Goal: Task Accomplishment & Management: Manage account settings

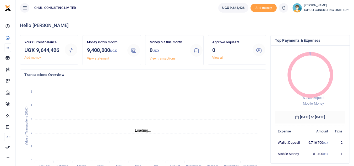
scroll to position [4, 4]
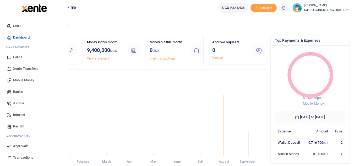
click at [17, 80] on span "Mobile Money" at bounding box center [23, 80] width 21 height 5
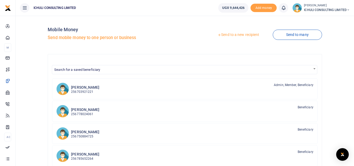
click at [244, 35] on link "Send to a new recipient" at bounding box center [238, 34] width 68 height 9
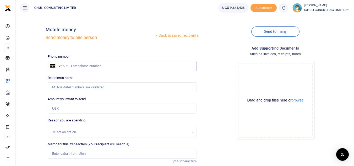
click at [82, 66] on input "text" at bounding box center [122, 66] width 149 height 10
paste input "778815742"
type input "778815742"
type input "Violet Namugosa"
type input "778815742"
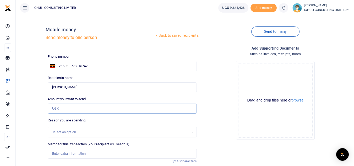
click at [77, 110] on input "Amount you want to send" at bounding box center [122, 109] width 149 height 10
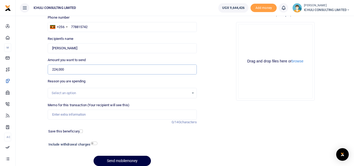
scroll to position [40, 0]
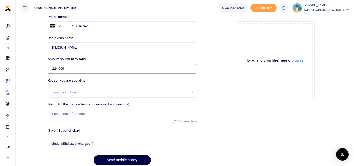
type input "224,000"
click at [193, 92] on div "Select an option" at bounding box center [122, 92] width 148 height 6
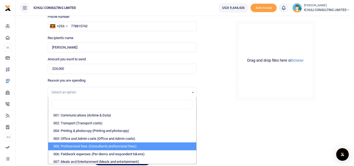
click at [111, 147] on li "005: Professional fees (Consultants professional fees)" at bounding box center [122, 146] width 148 height 8
select select "65"
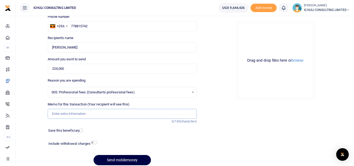
click at [94, 115] on input "Memo for this transaction (Your recipient will see this)" at bounding box center [122, 114] width 149 height 10
paste input "Trenching SFLU water project"
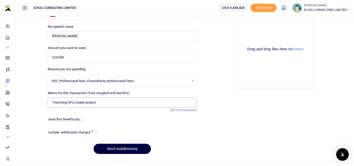
scroll to position [52, 0]
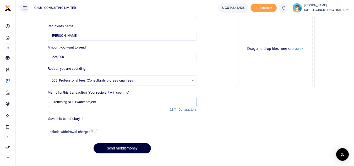
type input "Trenching SFLU water project"
click at [132, 148] on button "Send mobilemoney" at bounding box center [122, 148] width 57 height 10
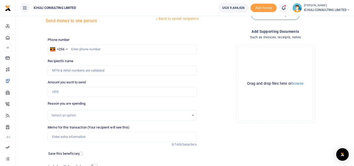
scroll to position [9, 0]
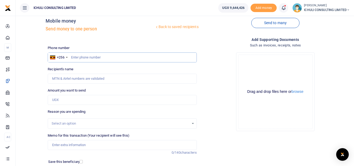
click at [131, 57] on input "text" at bounding box center [122, 57] width 149 height 10
paste input "755229997"
type input "755229997"
click at [81, 100] on input "Amount you want to send" at bounding box center [122, 100] width 149 height 10
type input "Ronald Nsubuga"
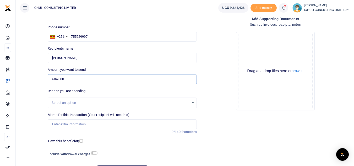
scroll to position [30, 0]
type input "504,000"
click at [193, 104] on div "Select an option" at bounding box center [122, 103] width 148 height 6
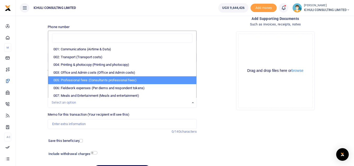
click at [80, 82] on li "005: Professional fees (Consultants professional fees)" at bounding box center [122, 80] width 148 height 8
select select "65"
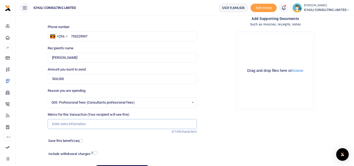
click at [87, 125] on input "Memo for this transaction (Your recipient will see this)" at bounding box center [122, 124] width 149 height 10
paste input "Trenching SFLU water project"
type input "Trenching SFLU water project"
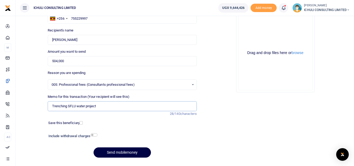
scroll to position [53, 0]
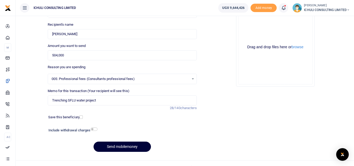
click at [124, 145] on button "Send mobilemoney" at bounding box center [122, 147] width 57 height 10
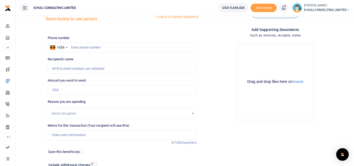
scroll to position [6, 0]
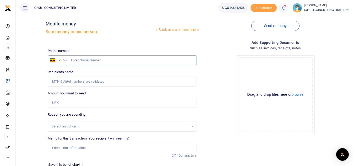
click at [138, 62] on input "text" at bounding box center [122, 60] width 149 height 10
paste input "787930390"
type input "787930390"
type input "[PERSON_NAME]"
type input "787930390"
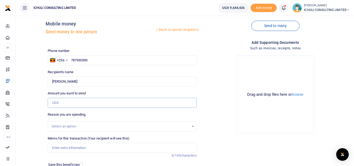
click at [82, 105] on input "Amount you want to send" at bounding box center [122, 103] width 149 height 10
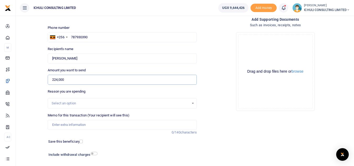
scroll to position [44, 0]
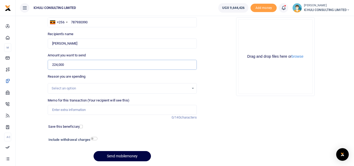
type input "224,000"
click at [193, 91] on div "Select an option" at bounding box center [122, 88] width 148 height 6
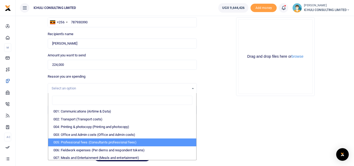
click at [94, 145] on li "005: Professional fees (Consultants professional fees)" at bounding box center [122, 142] width 148 height 8
select select "65"
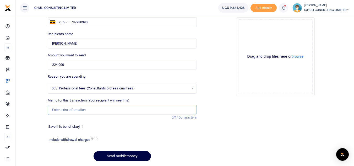
click at [70, 109] on input "Memo for this transaction (Your recipient will see this)" at bounding box center [122, 110] width 149 height 10
type input "Trenching SFLU water project"
click at [127, 154] on button "Send mobilemoney" at bounding box center [122, 156] width 57 height 10
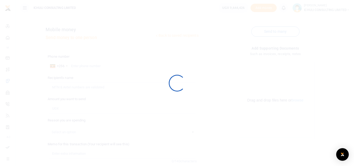
scroll to position [44, 0]
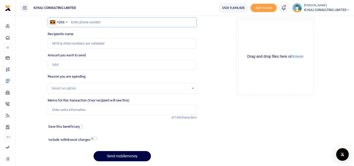
click at [127, 23] on input "text" at bounding box center [122, 22] width 149 height 10
paste input "706301783"
type input "706301783"
click at [66, 64] on input "Amount you want to send" at bounding box center [122, 65] width 149 height 10
type input "Sanon Kuuku"
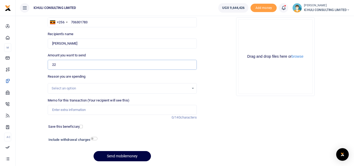
type input "224,000"
click at [67, 88] on div "Select an option" at bounding box center [120, 88] width 137 height 5
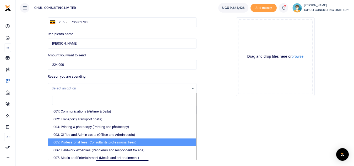
click at [99, 142] on li "005: Professional fees (Consultants professional fees)" at bounding box center [122, 142] width 148 height 8
select select "65"
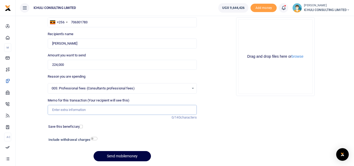
click at [135, 112] on input "Memo for this transaction (Your recipient will see this)" at bounding box center [122, 110] width 149 height 10
type input "Trenching SFLU water project"
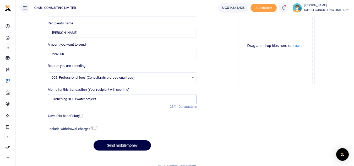
scroll to position [61, 0]
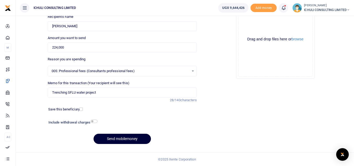
click at [140, 140] on button "Send mobilemoney" at bounding box center [122, 139] width 57 height 10
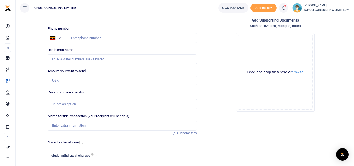
scroll to position [26, 0]
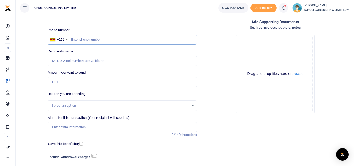
click at [140, 41] on input "text" at bounding box center [122, 40] width 149 height 10
paste input "779164186"
type input "779164186"
type input "[PERSON_NAME]"
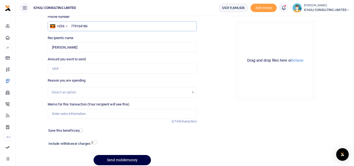
scroll to position [48, 0]
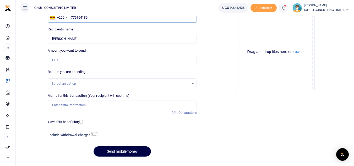
type input "779164186"
click at [87, 58] on input "Amount you want to send" at bounding box center [122, 60] width 149 height 10
type input "312,000"
click at [101, 83] on div "Select an option" at bounding box center [120, 83] width 137 height 5
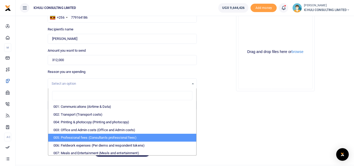
click at [99, 138] on li "005: Professional fees (Consultants professional fees)" at bounding box center [122, 138] width 148 height 8
select select "65"
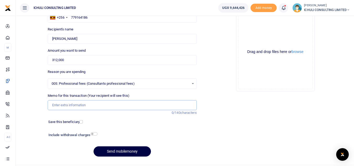
click at [57, 102] on input "Memo for this transaction (Your recipient will see this)" at bounding box center [122, 105] width 149 height 10
type input "Trenching SFLU water project"
click at [132, 153] on button "Send mobilemoney" at bounding box center [122, 151] width 57 height 10
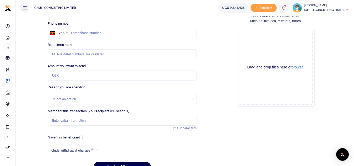
scroll to position [25, 0]
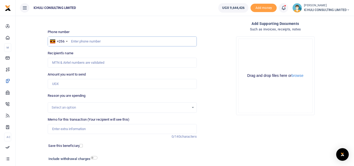
click at [121, 42] on input "text" at bounding box center [122, 41] width 149 height 10
paste input "758856581"
type input "758856581"
type input "[PERSON_NAME]"
type input "758856581"
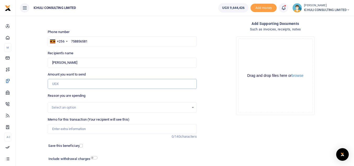
click at [63, 82] on input "Amount you want to send" at bounding box center [122, 84] width 149 height 10
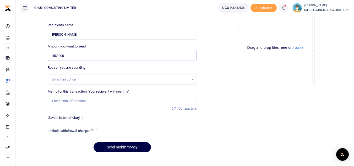
scroll to position [58, 0]
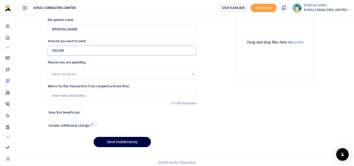
type input "452,000"
click at [135, 74] on div "Select an option" at bounding box center [120, 74] width 137 height 5
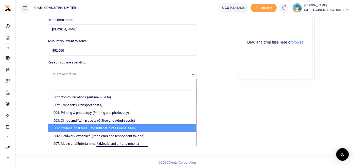
click at [101, 129] on li "005: Professional fees (Consultants professional fees)" at bounding box center [122, 128] width 148 height 8
select select "65"
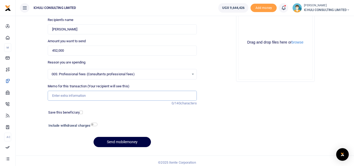
click at [100, 96] on input "Memo for this transaction (Your recipient will see this)" at bounding box center [122, 96] width 149 height 10
type input "Trenching SFLU water project"
click at [132, 140] on button "Send mobilemoney" at bounding box center [122, 142] width 57 height 10
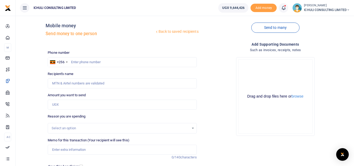
scroll to position [3, 0]
click at [89, 62] on input "text" at bounding box center [122, 63] width 149 height 10
paste input "701902014"
type input "701902014"
type input "Ronald Kabogoza"
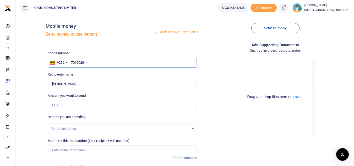
type input "701902014"
click at [67, 105] on input "Amount you want to send" at bounding box center [122, 105] width 149 height 10
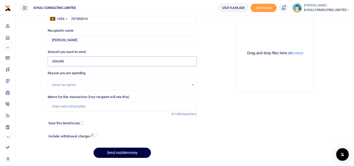
scroll to position [49, 0]
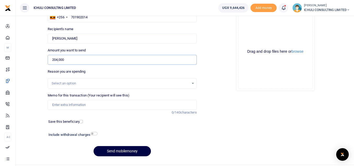
type input "204,000"
click at [157, 83] on div "Select an option" at bounding box center [120, 83] width 137 height 5
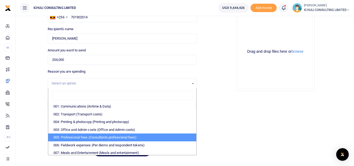
click at [88, 137] on li "005: Professional fees (Consultants professional fees)" at bounding box center [122, 137] width 148 height 8
select select "65"
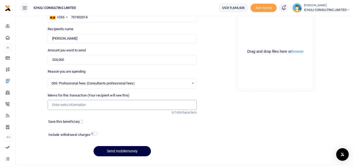
click at [85, 107] on input "Memo for this transaction (Your recipient will see this)" at bounding box center [122, 105] width 149 height 10
type input "Trenching SFLU water project"
click at [125, 151] on button "Send mobilemoney" at bounding box center [122, 151] width 57 height 10
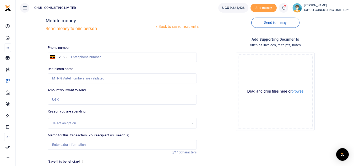
scroll to position [6, 0]
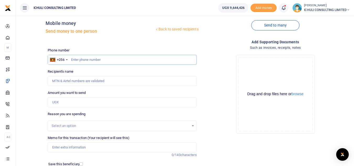
click at [130, 60] on input "text" at bounding box center [122, 60] width 149 height 10
paste input "704926992"
type input "704926992"
type input "[PERSON_NAME]"
type input "704926992"
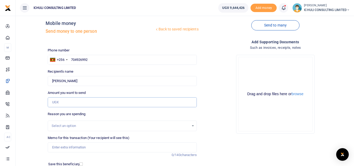
click at [73, 104] on input "Amount you want to send" at bounding box center [122, 102] width 149 height 10
type input "500,000"
click at [143, 125] on div "Select an option" at bounding box center [120, 125] width 137 height 5
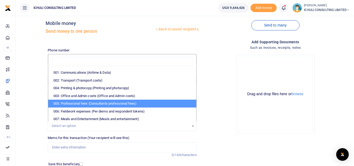
click at [107, 103] on li "005: Professional fees (Consultants professional fees)" at bounding box center [122, 104] width 148 height 8
select select "65"
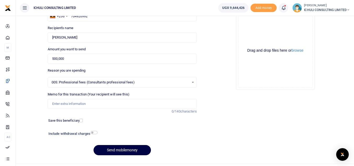
scroll to position [58, 0]
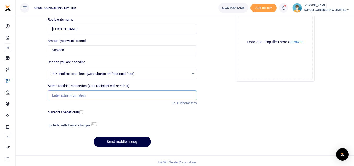
click at [90, 94] on input "Memo for this transaction (Your recipient will see this)" at bounding box center [122, 95] width 149 height 10
type input "Trenching SFLU water project"
click at [118, 142] on button "Send mobilemoney" at bounding box center [122, 142] width 57 height 10
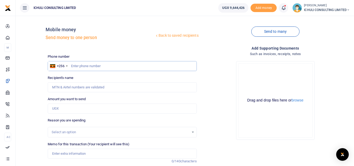
click at [161, 64] on input "text" at bounding box center [122, 66] width 149 height 10
paste input "774443281"
type input "774443281"
type input "[PERSON_NAME]"
type input "774443281"
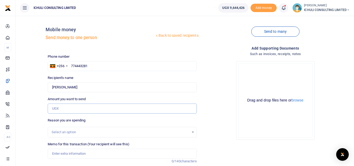
click at [90, 104] on input "Amount you want to send" at bounding box center [122, 109] width 149 height 10
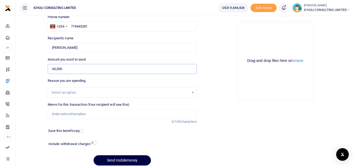
scroll to position [49, 0]
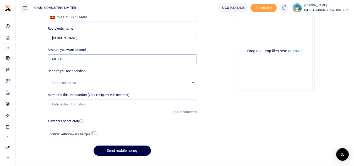
type input "60,000"
click at [185, 84] on div "Select an option" at bounding box center [120, 82] width 137 height 5
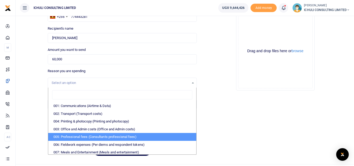
click at [98, 138] on li "005: Professional fees (Consultants professional fees)" at bounding box center [122, 137] width 148 height 8
select select "65"
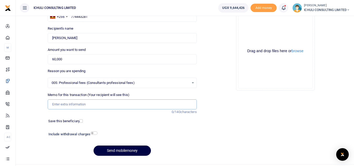
click at [78, 107] on input "Memo for this transaction (Your recipient will see this)" at bounding box center [122, 104] width 149 height 10
type input "Trenching SFLU water project"
click at [135, 150] on button "Send mobilemoney" at bounding box center [122, 150] width 57 height 10
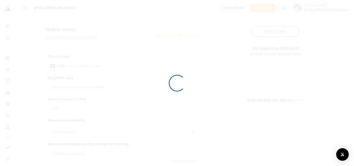
scroll to position [49, 0]
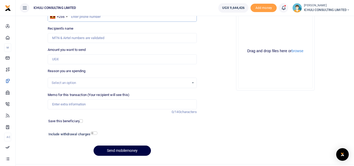
click at [128, 18] on input "text" at bounding box center [122, 17] width 149 height 10
paste input "786623602"
type input "786623602"
type input "Frank Isabirye"
type input "786623602"
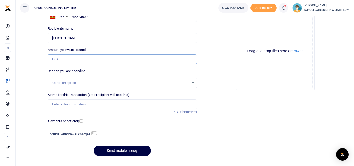
click at [93, 61] on input "Amount you want to send" at bounding box center [122, 59] width 149 height 10
type input "528,000"
click at [148, 84] on div "Select an option" at bounding box center [120, 82] width 137 height 5
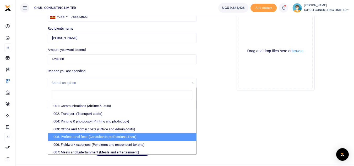
click at [134, 136] on li "005: Professional fees (Consultants professional fees)" at bounding box center [122, 137] width 148 height 8
select select "65"
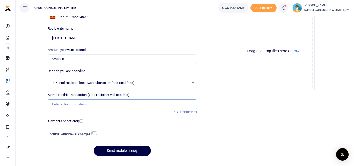
click at [127, 105] on input "Memo for this transaction (Your recipient will see this)" at bounding box center [122, 104] width 149 height 10
type input "Trenching SFLU water project"
click at [130, 150] on button "Send mobilemoney" at bounding box center [122, 150] width 57 height 10
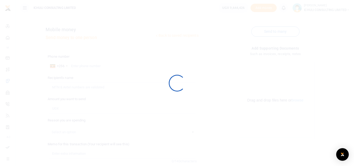
scroll to position [49, 0]
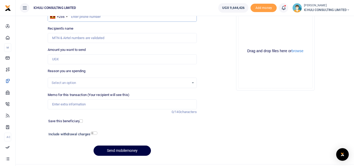
click at [89, 18] on input "text" at bounding box center [122, 17] width 149 height 10
paste input "758523814"
type input "758523814"
click at [77, 60] on input "Amount you want to send" at bounding box center [122, 59] width 149 height 10
type input "Edward Kayiita"
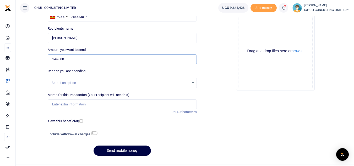
type input "144,000"
click at [172, 83] on div "Select an option" at bounding box center [120, 82] width 137 height 5
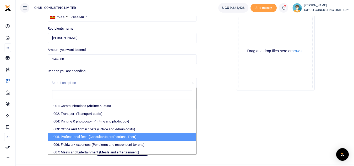
click at [120, 136] on li "005: Professional fees (Consultants professional fees)" at bounding box center [122, 137] width 148 height 8
select select "65"
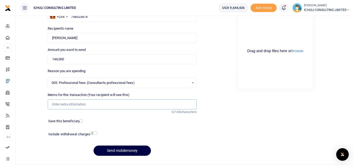
click at [121, 106] on input "Memo for this transaction (Your recipient will see this)" at bounding box center [122, 104] width 149 height 10
type input "Trenching SFLU water project"
click at [126, 149] on button "Send mobilemoney" at bounding box center [122, 150] width 57 height 10
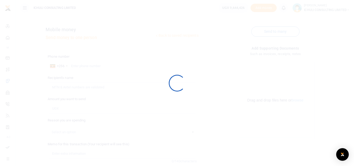
scroll to position [49, 0]
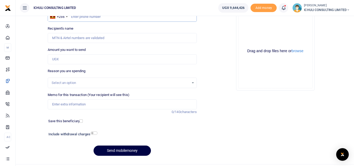
click at [85, 18] on input "text" at bounding box center [122, 17] width 149 height 10
paste input "700173105"
type input "700173105"
type input "Venekenti Wanume"
click at [75, 60] on input "Amount you want to send" at bounding box center [122, 59] width 149 height 10
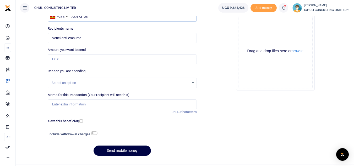
click at [91, 18] on input "700173105" at bounding box center [122, 17] width 149 height 10
drag, startPoint x: 91, startPoint y: 18, endPoint x: 72, endPoint y: 17, distance: 19.2
click at [72, 17] on input "700173105" at bounding box center [122, 17] width 149 height 10
paste input "58390481"
type input "758390481"
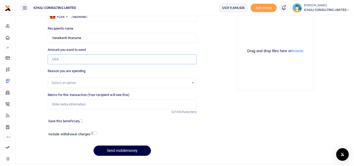
click at [69, 59] on input "Amount you want to send" at bounding box center [122, 59] width 149 height 10
type input "Allan Kibwego"
type input "172,000"
click at [159, 84] on div "Select an option" at bounding box center [120, 82] width 137 height 5
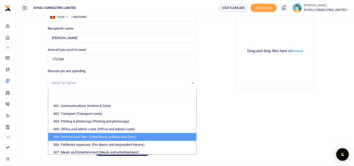
click at [108, 137] on li "005: Professional fees (Consultants professional fees)" at bounding box center [122, 137] width 148 height 8
select select "65"
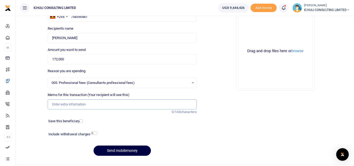
click at [63, 101] on input "Memo for this transaction (Your recipient will see this)" at bounding box center [122, 104] width 149 height 10
type input "Trenching SFLU water project"
click at [118, 153] on button "Send mobilemoney" at bounding box center [122, 150] width 57 height 10
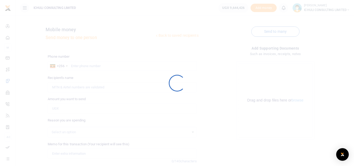
scroll to position [49, 0]
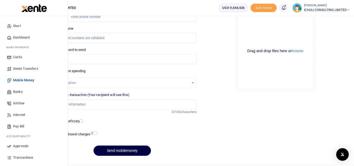
click at [23, 145] on span "Approvals" at bounding box center [20, 145] width 15 height 5
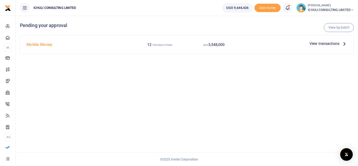
click at [343, 43] on icon at bounding box center [345, 44] width 6 height 6
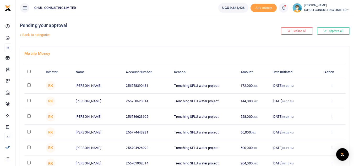
click at [29, 72] on input "\a \a : activate to sort column descending" at bounding box center [28, 71] width 3 height 3
checkbox input "true"
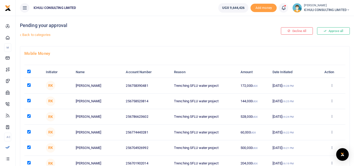
checkbox input "true"
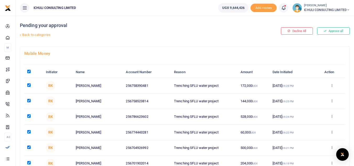
checkbox input "true"
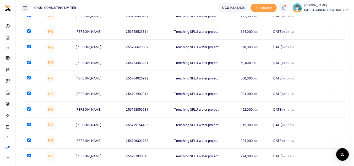
scroll to position [111, 0]
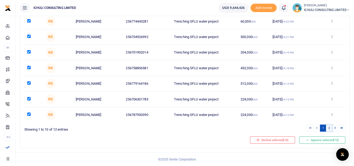
click at [329, 128] on link "2" at bounding box center [329, 128] width 6 height 7
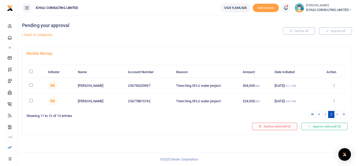
scroll to position [0, 0]
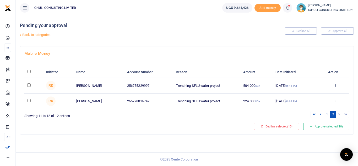
click at [28, 72] on input "\a \a : activate to sort column descending" at bounding box center [28, 71] width 3 height 3
checkbox input "true"
click at [327, 126] on button "Approve selected (12)" at bounding box center [326, 126] width 46 height 7
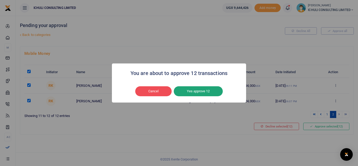
click at [209, 90] on button "Yes approve 12" at bounding box center [198, 91] width 49 height 10
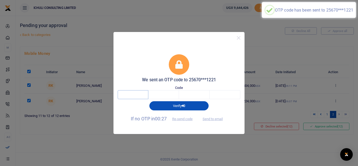
click at [141, 96] on input "text" at bounding box center [133, 94] width 31 height 9
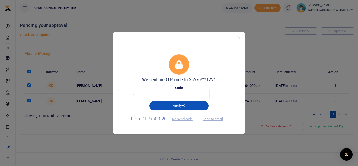
type input "3"
type input "6"
type input "1"
type input "3"
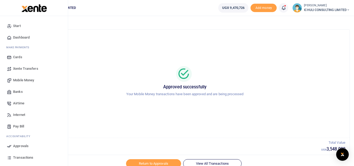
click at [27, 80] on span "Mobile Money" at bounding box center [23, 80] width 21 height 5
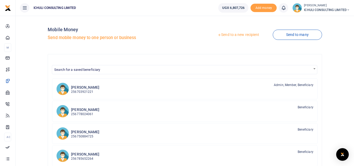
click at [236, 35] on link "Send to a new recipient" at bounding box center [238, 34] width 68 height 9
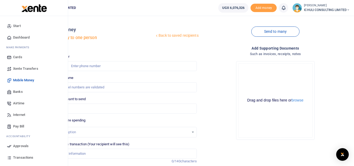
click at [23, 158] on span "Transactions" at bounding box center [23, 157] width 20 height 5
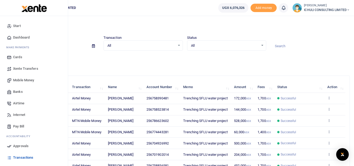
click at [29, 80] on span "Mobile Money" at bounding box center [23, 80] width 21 height 5
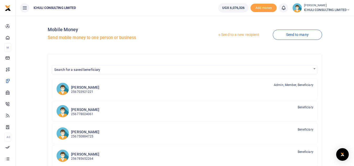
click at [236, 34] on link "Send to a new recipient" at bounding box center [238, 34] width 68 height 9
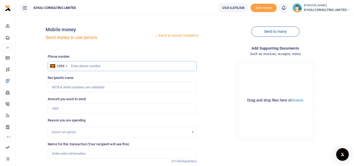
click at [83, 68] on input "text" at bounding box center [122, 66] width 149 height 10
paste input "749343688"
type input "749343688"
click at [85, 110] on input "Amount you want to send" at bounding box center [122, 109] width 149 height 10
type input "14"
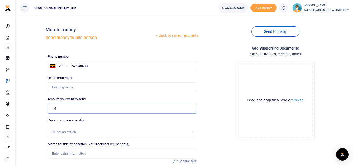
type input "[PERSON_NAME]"
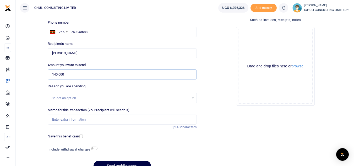
scroll to position [42, 0]
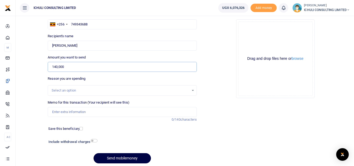
type input "140,000"
click at [192, 89] on div "Select an option" at bounding box center [122, 91] width 148 height 6
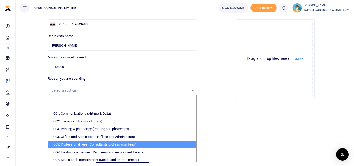
click at [94, 147] on li "005: Professional fees (Consultants professional fees)" at bounding box center [122, 144] width 148 height 8
select select "65"
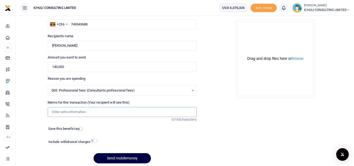
click at [96, 112] on input "Memo for this transaction (Your recipient will see this)" at bounding box center [122, 112] width 149 height 10
type input "Trenching SFLU water project"
click at [128, 158] on button "Send mobilemoney" at bounding box center [122, 158] width 57 height 10
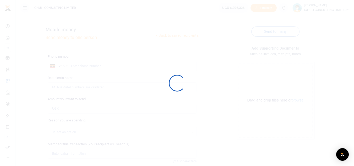
scroll to position [42, 0]
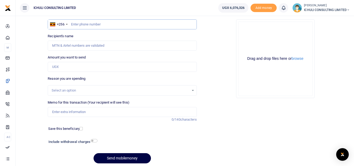
click at [101, 24] on input "text" at bounding box center [122, 24] width 149 height 10
paste input "774272726"
type input "774272726"
type input "[PERSON_NAME]"
type input "774272726"
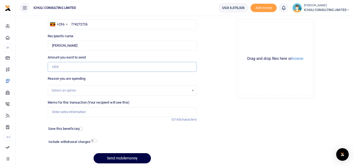
click at [62, 66] on input "Amount you want to send" at bounding box center [122, 67] width 149 height 10
type input "236,000"
click at [75, 88] on div "Select an option" at bounding box center [120, 90] width 137 height 5
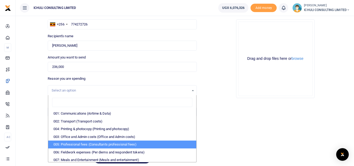
click at [82, 144] on li "005: Professional fees (Consultants professional fees)" at bounding box center [122, 144] width 148 height 8
select select "65"
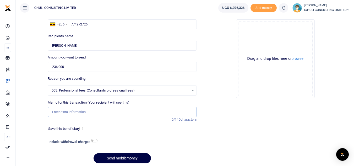
click at [81, 114] on input "Memo for this transaction (Your recipient will see this)" at bounding box center [122, 112] width 149 height 10
type input "Trenching SFLU water project"
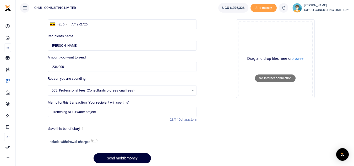
click at [133, 155] on button "Send mobilemoney" at bounding box center [122, 158] width 57 height 10
click at [133, 158] on button "Send mobilemoney" at bounding box center [122, 158] width 57 height 10
click at [126, 157] on button "Send mobilemoney" at bounding box center [122, 158] width 57 height 10
click at [112, 160] on button "Send mobilemoney" at bounding box center [122, 158] width 57 height 10
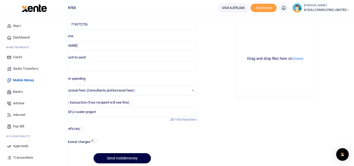
click at [23, 147] on span "Approvals" at bounding box center [20, 145] width 15 height 5
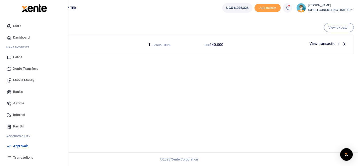
click at [26, 80] on span "Mobile Money" at bounding box center [23, 80] width 21 height 5
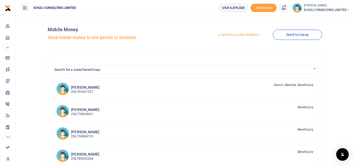
click at [250, 35] on link "Send to a new recipient" at bounding box center [238, 34] width 68 height 9
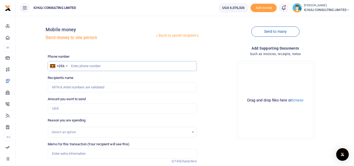
click at [113, 67] on input "text" at bounding box center [122, 66] width 149 height 10
paste input "774272726"
type input "774272726"
type input "[PERSON_NAME]"
type input "774272726"
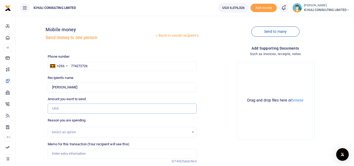
click at [94, 111] on input "Amount you want to send" at bounding box center [122, 109] width 149 height 10
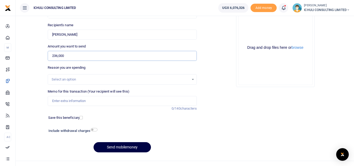
scroll to position [54, 0]
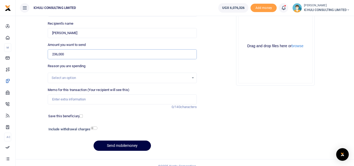
type input "236,000"
click at [186, 80] on div "Select an option" at bounding box center [120, 77] width 137 height 5
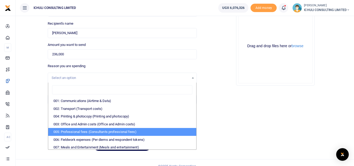
click at [94, 131] on li "005: Professional fees (Consultants professional fees)" at bounding box center [122, 132] width 148 height 8
select select "65"
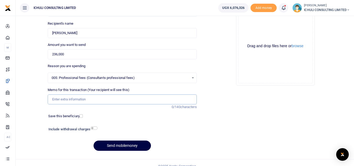
click at [87, 100] on input "Memo for this transaction (Your recipient will see this)" at bounding box center [122, 99] width 149 height 10
type input "Trenching SFLU water project"
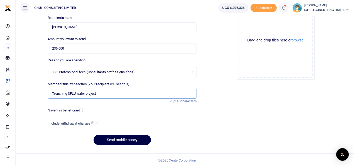
scroll to position [61, 0]
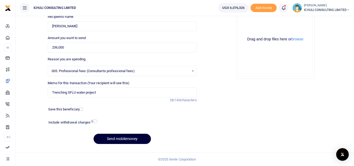
click at [125, 139] on button "Send mobilemoney" at bounding box center [122, 139] width 57 height 10
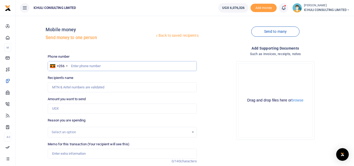
click at [125, 66] on input "text" at bounding box center [122, 66] width 149 height 10
paste input "751035711"
type input "751035711"
type input "Abutwahil Kasango"
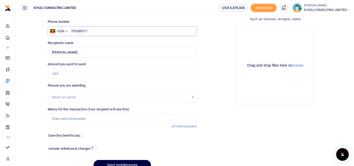
scroll to position [36, 0]
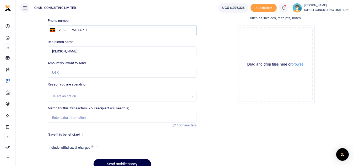
type input "751035711"
click at [156, 73] on input "Amount you want to send" at bounding box center [122, 73] width 149 height 10
type input "96,000"
click at [138, 95] on div "Select an option" at bounding box center [120, 96] width 137 height 5
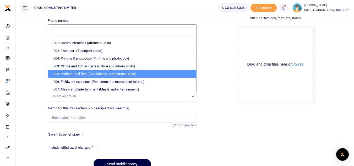
click at [105, 74] on li "005: Professional fees (Consultants professional fees)" at bounding box center [122, 74] width 148 height 8
select select "65"
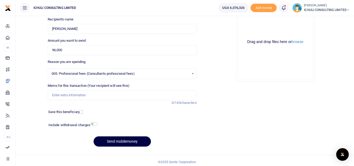
scroll to position [61, 0]
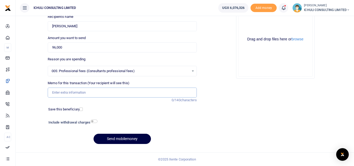
click at [107, 93] on input "Memo for this transaction (Your recipient will see this)" at bounding box center [122, 93] width 149 height 10
type input "Trenching SFLU water project"
click at [130, 138] on button "Send mobilemoney" at bounding box center [122, 139] width 57 height 10
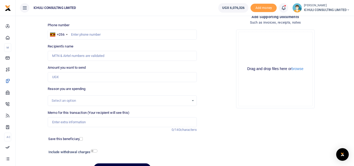
scroll to position [31, 0]
click at [136, 36] on input "text" at bounding box center [122, 35] width 149 height 10
paste input "787686928"
type input "787686928"
type input "Julius Basiba"
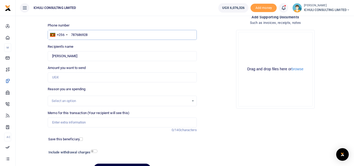
type input "787686928"
click at [87, 76] on input "Amount you want to send" at bounding box center [122, 77] width 149 height 10
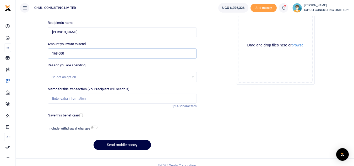
scroll to position [61, 0]
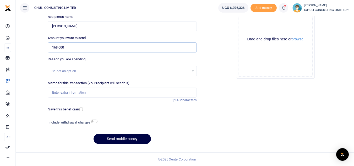
type input "168,000"
click at [144, 73] on div "Select an option" at bounding box center [120, 70] width 137 height 5
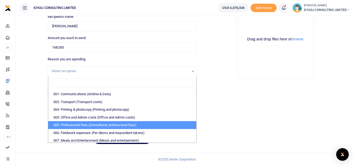
click at [80, 126] on li "005: Professional fees (Consultants professional fees)" at bounding box center [122, 125] width 148 height 8
select select "65"
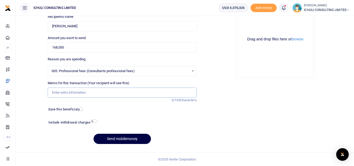
click at [60, 91] on input "Memo for this transaction (Your recipient will see this)" at bounding box center [122, 93] width 149 height 10
type input "Trenching SFLU water project"
click at [134, 140] on button "Send mobilemoney" at bounding box center [122, 139] width 57 height 10
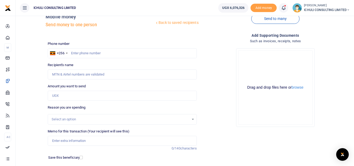
scroll to position [8, 0]
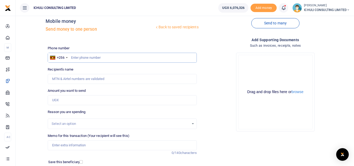
click at [120, 56] on input "text" at bounding box center [122, 58] width 149 height 10
paste input "753605320"
type input "753605320"
type input "[PERSON_NAME]"
type input "753605320"
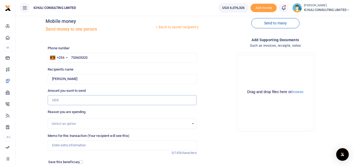
click at [66, 100] on input "Amount you want to send" at bounding box center [122, 100] width 149 height 10
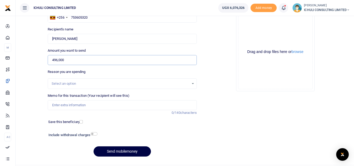
scroll to position [49, 0]
type input "496,000"
click at [182, 82] on div "Select an option" at bounding box center [120, 82] width 137 height 5
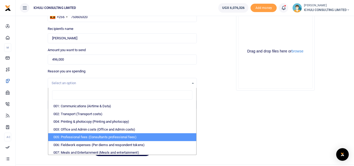
click at [84, 138] on li "005: Professional fees (Consultants professional fees)" at bounding box center [122, 137] width 148 height 8
select select "65"
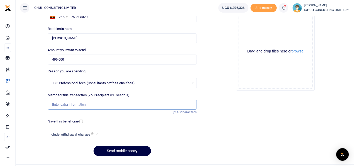
click at [77, 107] on input "Memo for this transaction (Your recipient will see this)" at bounding box center [122, 105] width 149 height 10
type input "Trenching SFLU water project"
click at [125, 151] on button "Send mobilemoney" at bounding box center [122, 151] width 57 height 10
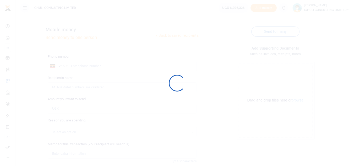
scroll to position [49, 0]
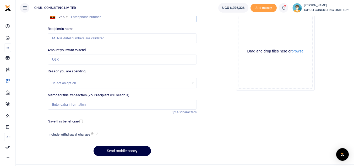
click at [78, 19] on input "text" at bounding box center [122, 17] width 149 height 10
paste input "744170660"
type input "744170660"
click at [73, 60] on input "Amount you want to send" at bounding box center [122, 60] width 149 height 10
type input "Ibrahim Menya"
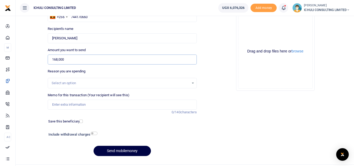
type input "168,000"
click at [174, 83] on div "Select an option" at bounding box center [120, 82] width 137 height 5
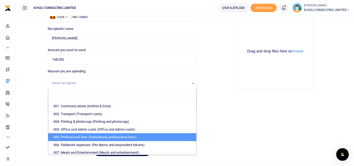
click at [78, 139] on li "005: Professional fees (Consultants professional fees)" at bounding box center [122, 137] width 148 height 8
select select "65"
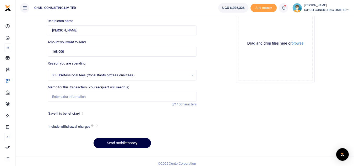
scroll to position [61, 0]
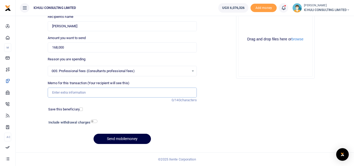
click at [124, 94] on input "Memo for this transaction (Your recipient will see this)" at bounding box center [122, 93] width 149 height 10
type input "Trenching SFLU water project"
click at [131, 138] on button "Send mobilemoney" at bounding box center [122, 139] width 57 height 10
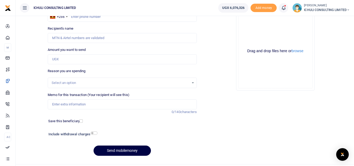
scroll to position [49, 0]
click at [83, 19] on input "text" at bounding box center [122, 17] width 149 height 10
paste input "704972634"
type input "704972634"
click at [68, 60] on input "Amount you want to send" at bounding box center [122, 60] width 149 height 10
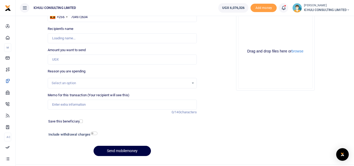
type input "Venekenti Wanume"
type input "556,000"
click at [122, 86] on div "Select an option" at bounding box center [122, 83] width 149 height 10
click at [193, 84] on div "Select an option" at bounding box center [122, 83] width 148 height 6
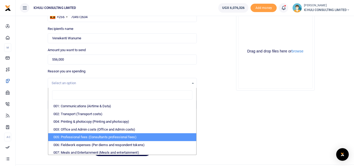
click at [95, 139] on li "005: Professional fees (Consultants professional fees)" at bounding box center [122, 137] width 148 height 8
select select "65"
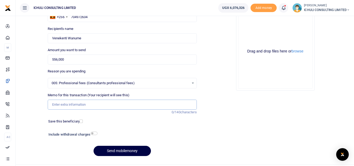
click at [69, 101] on input "Memo for this transaction (Your recipient will see this)" at bounding box center [122, 105] width 149 height 10
type input "Trenching SFLU water project"
click at [131, 150] on button "Send mobilemoney" at bounding box center [122, 151] width 57 height 10
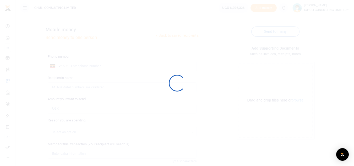
scroll to position [49, 0]
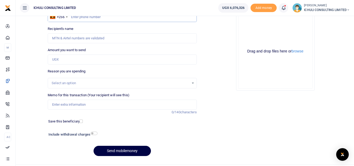
click at [87, 19] on input "text" at bounding box center [122, 17] width 149 height 10
paste input "702391073"
type input "702391073"
type input "Hadijah Sanyu"
type input "702391073"
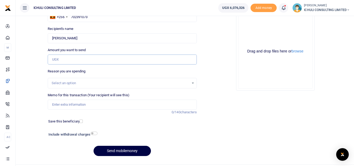
click at [67, 62] on input "Amount you want to send" at bounding box center [122, 60] width 149 height 10
type input "304,000"
click at [158, 85] on div "Select an option" at bounding box center [120, 82] width 137 height 5
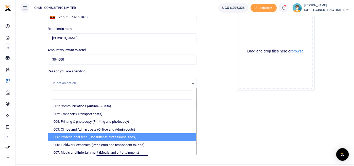
click at [79, 138] on li "005: Professional fees (Consultants professional fees)" at bounding box center [122, 137] width 148 height 8
select select "65"
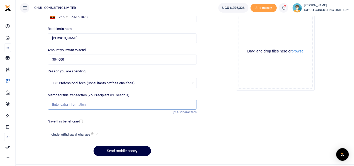
click at [69, 104] on input "Memo for this transaction (Your recipient will see this)" at bounding box center [122, 105] width 149 height 10
type input "Trenching SFLU water project"
click at [127, 153] on button "Send mobilemoney" at bounding box center [122, 151] width 57 height 10
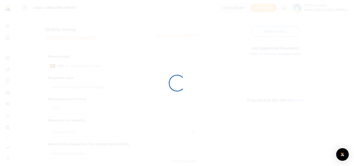
scroll to position [49, 0]
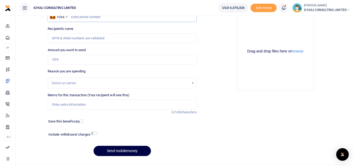
click at [75, 17] on input "text" at bounding box center [122, 17] width 149 height 10
paste input "781831912"
type input "781831912"
type input "[PERSON_NAME]"
type input "781831912"
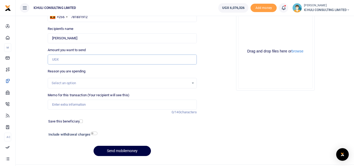
click at [64, 60] on input "Amount you want to send" at bounding box center [122, 60] width 149 height 10
type input "452,000"
click at [193, 84] on div "Select an option" at bounding box center [122, 83] width 148 height 6
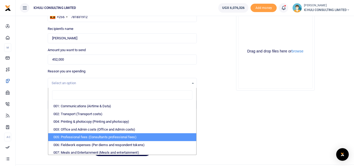
click at [110, 139] on li "005: Professional fees (Consultants professional fees)" at bounding box center [122, 137] width 148 height 8
select select "65"
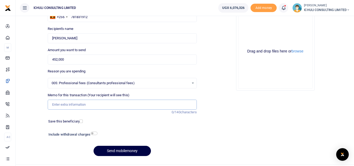
click at [77, 104] on input "Memo for this transaction (Your recipient will see this)" at bounding box center [122, 105] width 149 height 10
type input "Trenching SFLU water project"
click at [123, 151] on button "Send mobilemoney" at bounding box center [122, 151] width 57 height 10
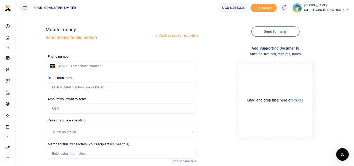
scroll to position [49, 0]
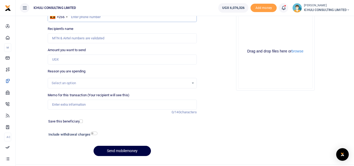
click at [84, 19] on input "text" at bounding box center [122, 17] width 149 height 10
paste input "758892294"
type input "758892294"
type input "[PERSON_NAME]"
type input "758892294"
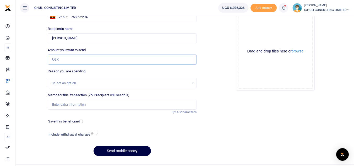
click at [69, 58] on input "Amount you want to send" at bounding box center [122, 60] width 149 height 10
type input "152,000"
click at [100, 81] on div "Select an option" at bounding box center [120, 82] width 137 height 5
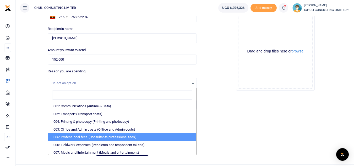
click at [95, 137] on li "005: Professional fees (Consultants professional fees)" at bounding box center [122, 137] width 148 height 8
select select "65"
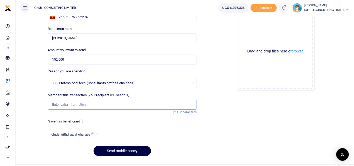
click at [80, 104] on input "Memo for this transaction (Your recipient will see this)" at bounding box center [122, 105] width 149 height 10
type input "Trenching SFLU water project"
click at [130, 152] on button "Send mobilemoney" at bounding box center [122, 151] width 57 height 10
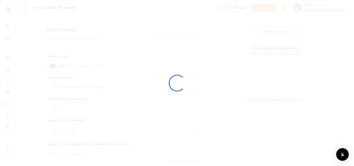
scroll to position [49, 0]
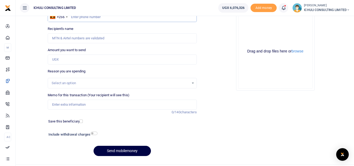
click at [90, 18] on input "text" at bounding box center [122, 17] width 149 height 10
paste input "743418722"
type input "743418722"
type input "Aloni Kibalya"
click at [73, 58] on input "Amount you want to send" at bounding box center [122, 60] width 149 height 10
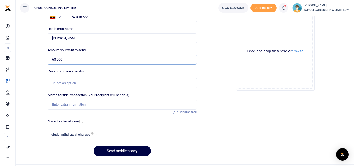
type input "68,000"
click at [82, 83] on div "Select an option" at bounding box center [120, 82] width 137 height 5
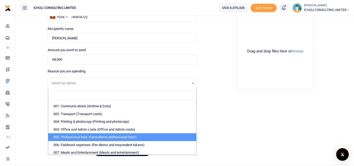
click at [95, 138] on li "005: Professional fees (Consultants professional fees)" at bounding box center [122, 137] width 148 height 8
select select "65"
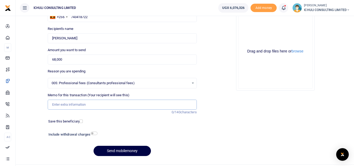
click at [80, 103] on input "Memo for this transaction (Your recipient will see this)" at bounding box center [122, 105] width 149 height 10
type input "Trenching SFLU water project"
click at [119, 149] on button "Send mobilemoney" at bounding box center [122, 151] width 57 height 10
click at [76, 19] on input "text" at bounding box center [122, 17] width 149 height 10
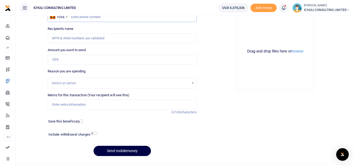
paste input "741032924"
type input "741032924"
click at [71, 60] on input "Amount you want to send" at bounding box center [122, 60] width 149 height 10
type input "Deogratious Ssemyalo"
type input "36,000"
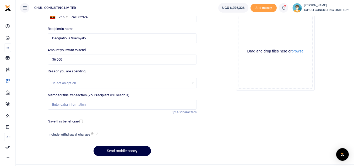
click at [99, 81] on div "Select an option" at bounding box center [120, 82] width 137 height 5
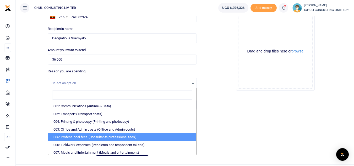
click at [90, 137] on li "005: Professional fees (Consultants professional fees)" at bounding box center [122, 137] width 148 height 8
select select "65"
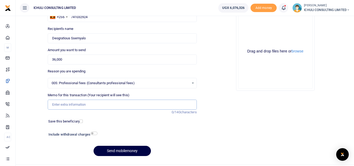
click at [84, 105] on input "Memo for this transaction (Your recipient will see this)" at bounding box center [122, 105] width 149 height 10
type input "Trenching SFLU water project"
click at [127, 150] on button "Send mobilemoney" at bounding box center [122, 151] width 57 height 10
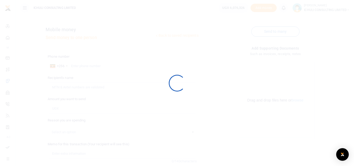
scroll to position [49, 0]
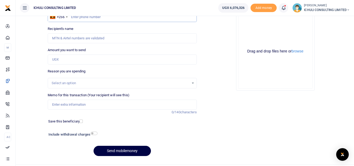
click at [73, 18] on input "text" at bounding box center [122, 17] width 149 height 10
paste input "779249171"
type input "779249171"
type input "[PERSON_NAME]"
type input "779249171"
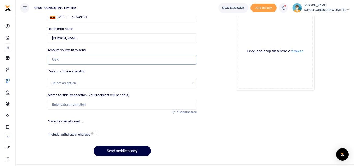
click at [74, 60] on input "Amount you want to send" at bounding box center [122, 60] width 149 height 10
click at [75, 86] on div "Select an option" at bounding box center [122, 83] width 149 height 10
click at [69, 63] on input "100" at bounding box center [122, 60] width 149 height 10
type input "100,000"
click at [66, 81] on div "Select an option" at bounding box center [120, 82] width 137 height 5
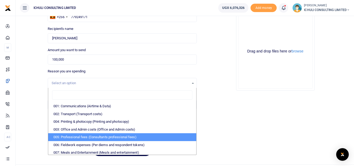
click at [94, 135] on li "005: Professional fees (Consultants professional fees)" at bounding box center [122, 137] width 148 height 8
select select "65"
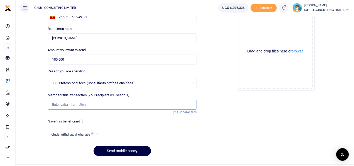
click at [71, 106] on input "Memo for this transaction (Your recipient will see this)" at bounding box center [122, 105] width 149 height 10
type input "Trenching SFLU water project"
click at [131, 152] on button "Send mobilemoney" at bounding box center [122, 151] width 57 height 10
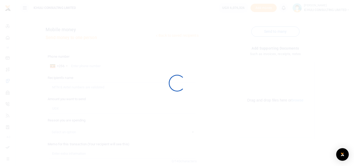
scroll to position [49, 0]
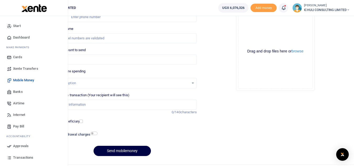
click at [20, 146] on span "Approvals" at bounding box center [20, 145] width 15 height 5
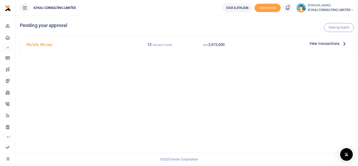
click at [344, 43] on icon at bounding box center [345, 44] width 6 height 6
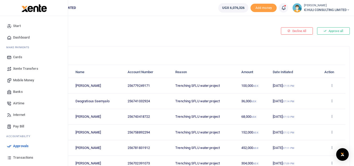
click at [30, 80] on span "Mobile Money" at bounding box center [23, 80] width 21 height 5
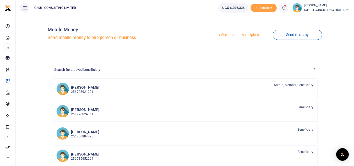
click at [248, 35] on link "Send to a new recipient" at bounding box center [238, 34] width 68 height 9
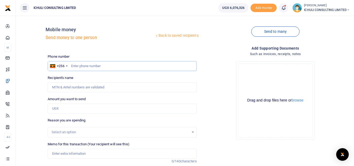
click at [105, 67] on input "text" at bounding box center [122, 66] width 149 height 10
paste input "758940083"
type input "758940083"
click at [87, 107] on input "Amount you want to send" at bounding box center [122, 109] width 149 height 10
type input "[PERSON_NAME]"
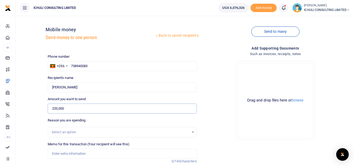
type input "220,000"
click at [118, 133] on div "Select an option" at bounding box center [120, 131] width 137 height 5
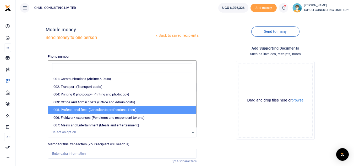
click at [120, 110] on li "005: Professional fees (Consultants professional fees)" at bounding box center [122, 110] width 148 height 8
select select "65"
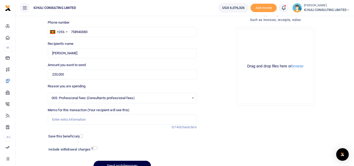
scroll to position [48, 0]
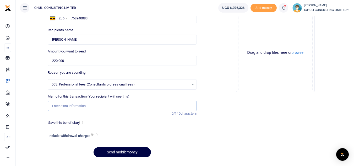
click at [122, 109] on input "Memo for this transaction (Your recipient will see this)" at bounding box center [122, 106] width 149 height 10
type input "Trenching SFLU water project"
click at [125, 153] on button "Send mobilemoney" at bounding box center [122, 152] width 57 height 10
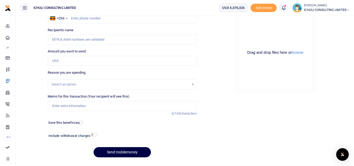
scroll to position [48, 0]
click at [76, 20] on input "text" at bounding box center [122, 18] width 149 height 10
paste input "771886553"
type input "771886553"
type input "[PERSON_NAME]"
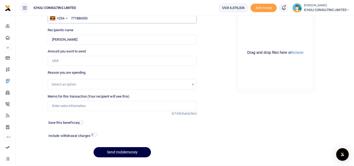
type input "771886553"
click at [88, 61] on input "Amount you want to send" at bounding box center [122, 61] width 149 height 10
type input "520,000"
click at [88, 86] on div "Select an option" at bounding box center [120, 84] width 137 height 5
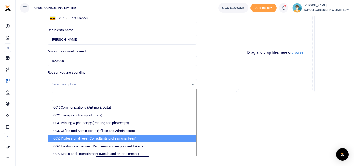
click at [101, 139] on li "005: Professional fees (Consultants professional fees)" at bounding box center [122, 138] width 148 height 8
select select "65"
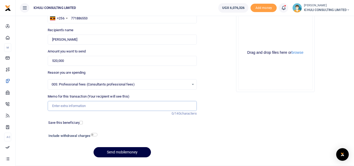
click at [79, 103] on input "Memo for this transaction (Your recipient will see this)" at bounding box center [122, 106] width 149 height 10
type input "Trenching SFLU water project"
click at [131, 151] on button "Send mobilemoney" at bounding box center [122, 152] width 57 height 10
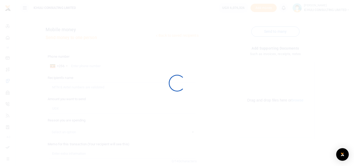
scroll to position [48, 0]
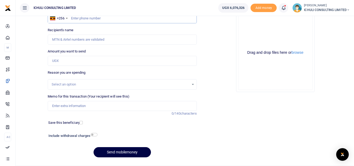
click at [74, 18] on input "text" at bounding box center [122, 18] width 149 height 10
paste input "700713105"
type input "700713105"
type input "[PERSON_NAME]"
type input "700713105"
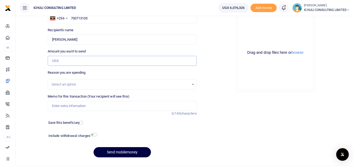
click at [63, 60] on input "Amount you want to send" at bounding box center [122, 61] width 149 height 10
type input "490,000"
click at [88, 85] on div "Select an option" at bounding box center [120, 84] width 137 height 5
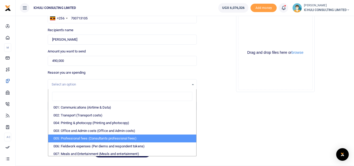
click at [91, 138] on li "005: Professional fees (Consultants professional fees)" at bounding box center [122, 138] width 148 height 8
select select "65"
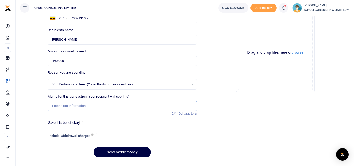
click at [70, 103] on input "Memo for this transaction (Your recipient will see this)" at bounding box center [122, 106] width 149 height 10
type input "Trenching SFLU water project"
click at [137, 151] on button "Send mobilemoney" at bounding box center [122, 152] width 57 height 10
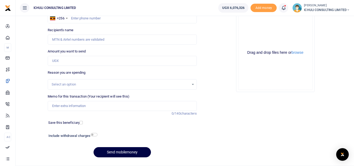
scroll to position [48, 0]
click at [75, 20] on input "text" at bounding box center [122, 18] width 149 height 10
paste input "709077052"
type input "709077052"
type input "[PERSON_NAME]"
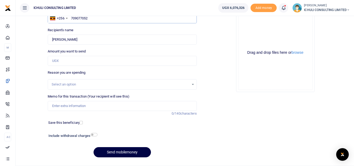
type input "709077052"
click at [73, 61] on input "Amount you want to send" at bounding box center [122, 61] width 149 height 10
type input "175,000"
click at [82, 83] on div "Select an option" at bounding box center [120, 84] width 137 height 5
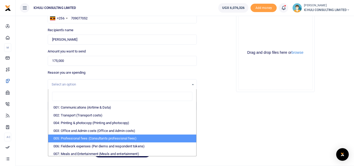
click at [107, 137] on li "005: Professional fees (Consultants professional fees)" at bounding box center [122, 138] width 148 height 8
select select "65"
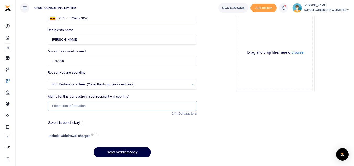
click at [82, 107] on input "Memo for this transaction (Your recipient will see this)" at bounding box center [122, 106] width 149 height 10
type input "Trenching SFLU water project"
click at [134, 154] on button "Send mobilemoney" at bounding box center [122, 152] width 57 height 10
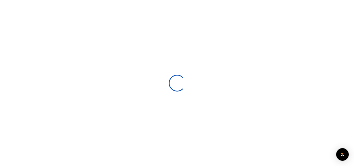
scroll to position [48, 0]
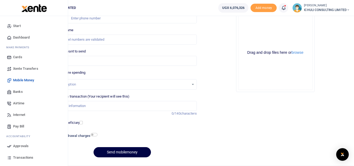
click at [23, 146] on span "Approvals" at bounding box center [20, 145] width 15 height 5
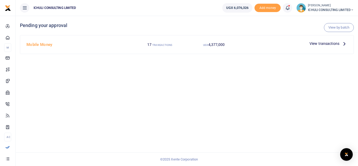
click at [344, 45] on icon at bounding box center [345, 44] width 6 height 6
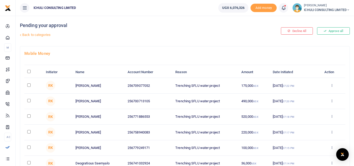
click at [29, 72] on input "\a \a : activate to sort column descending" at bounding box center [28, 71] width 3 height 3
checkbox input "true"
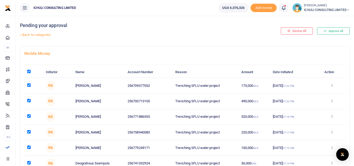
checkbox input "true"
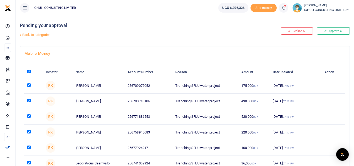
checkbox input "true"
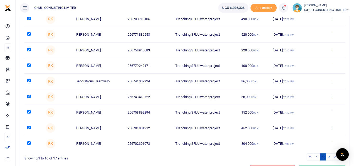
scroll to position [111, 0]
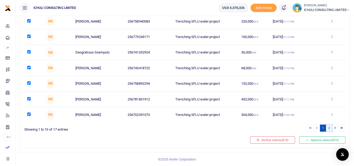
click at [328, 127] on link "2" at bounding box center [329, 128] width 6 height 7
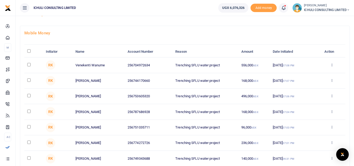
scroll to position [20, 0]
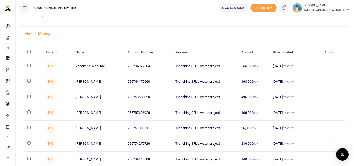
click at [28, 53] on input "\a \a : activate to sort column descending" at bounding box center [28, 51] width 3 height 3
checkbox input "true"
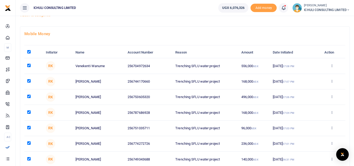
checkbox input "true"
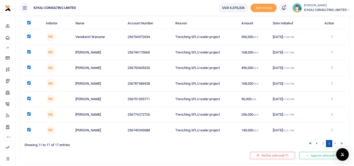
scroll to position [64, 0]
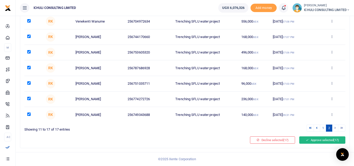
click at [322, 139] on button "Approve selected (17)" at bounding box center [322, 139] width 46 height 7
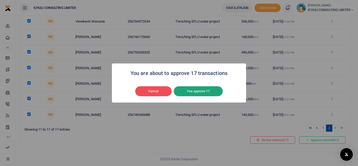
click at [211, 90] on button "Yes approve 17" at bounding box center [198, 91] width 49 height 10
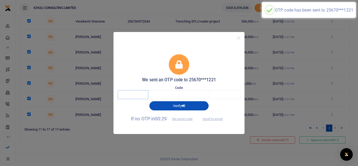
click at [132, 96] on input "text" at bounding box center [133, 94] width 31 height 9
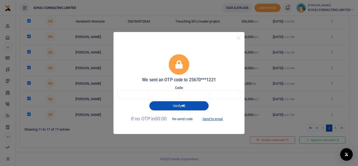
click at [181, 119] on button "Re-send code" at bounding box center [182, 119] width 29 height 9
click at [187, 119] on button "Re-send code" at bounding box center [182, 119] width 29 height 9
click at [214, 120] on button "Send to email" at bounding box center [212, 119] width 29 height 9
click at [141, 93] on input "text" at bounding box center [133, 94] width 31 height 9
type input "3"
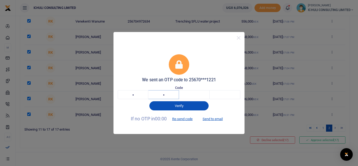
type input "0"
type input "4"
type input "3"
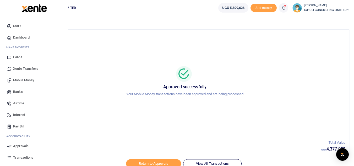
click at [24, 158] on span "Transactions" at bounding box center [23, 157] width 20 height 5
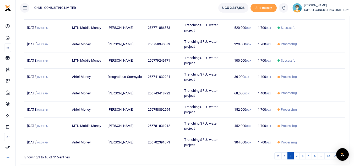
scroll to position [111, 0]
click at [297, 156] on link "2" at bounding box center [297, 155] width 6 height 7
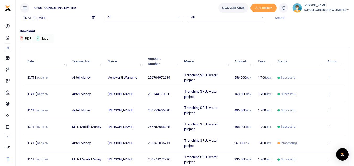
scroll to position [23, 0]
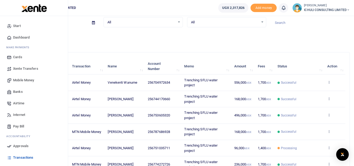
click at [21, 37] on span "Dashboard" at bounding box center [21, 37] width 17 height 5
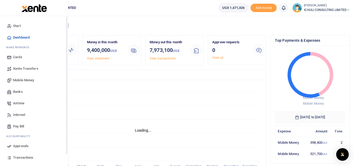
scroll to position [4, 4]
click at [22, 157] on span "Transactions" at bounding box center [23, 157] width 20 height 5
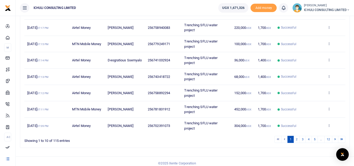
scroll to position [131, 0]
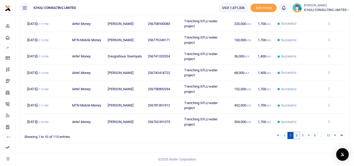
click at [296, 135] on link "2" at bounding box center [297, 135] width 6 height 7
click at [303, 136] on link "3" at bounding box center [303, 135] width 6 height 7
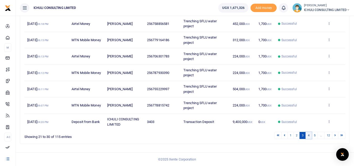
click at [310, 136] on link "4" at bounding box center [309, 135] width 6 height 7
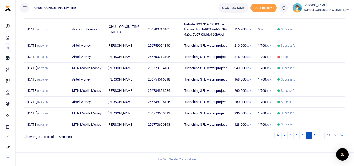
scroll to position [111, 0]
